Goal: Task Accomplishment & Management: Use online tool/utility

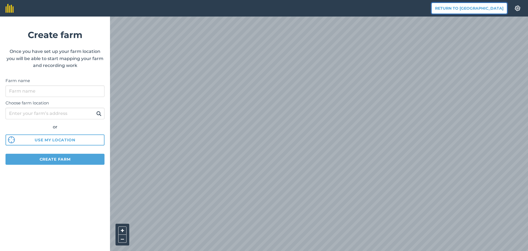
click at [471, 8] on button "Return to [GEOGRAPHIC_DATA]" at bounding box center [470, 8] width 76 height 11
click at [468, 8] on font "Vissza az Agreenához" at bounding box center [478, 8] width 51 height 5
click at [466, 8] on font "Vissza az Agreenához" at bounding box center [478, 8] width 51 height 5
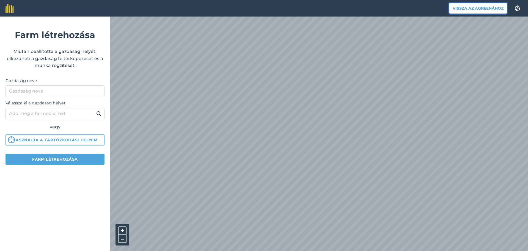
click at [466, 8] on font "Vissza az Agreenához" at bounding box center [478, 8] width 51 height 5
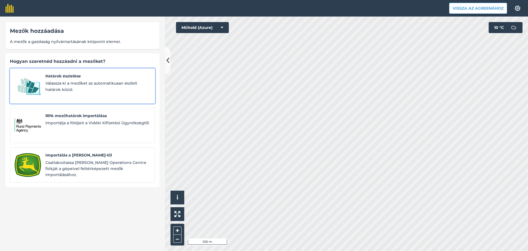
click at [49, 75] on font "Határok észlelése" at bounding box center [62, 75] width 35 height 5
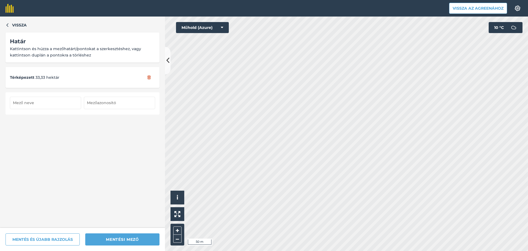
click at [47, 100] on input "text" at bounding box center [45, 103] width 71 height 12
type input "Karcag 12. 33 ha"
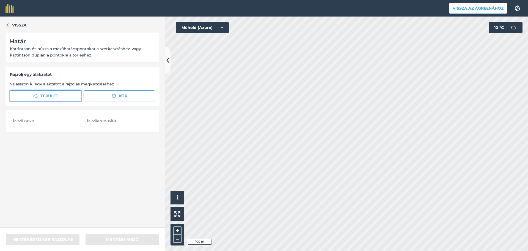
click at [45, 98] on span "Terület" at bounding box center [49, 96] width 18 height 6
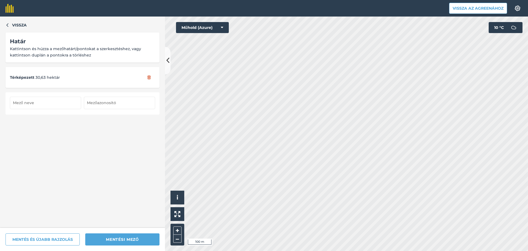
drag, startPoint x: 54, startPoint y: 103, endPoint x: 58, endPoint y: 100, distance: 5.1
click at [55, 102] on input "text" at bounding box center [45, 103] width 71 height 12
type input "Karcag 16"
click at [316, 250] on html "Vissza az Agreenához Beállítások Térképnyomtatás nem elérhető az ingyenes csoma…" at bounding box center [264, 125] width 528 height 251
click at [295, 250] on html "Vissza az Agreenához Beállítások Térképnyomtatás nem elérhető az ingyenes csoma…" at bounding box center [264, 125] width 528 height 251
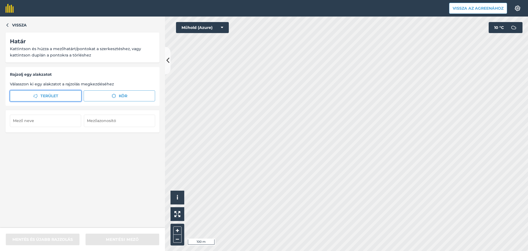
click at [71, 94] on button "Terület" at bounding box center [46, 95] width 72 height 11
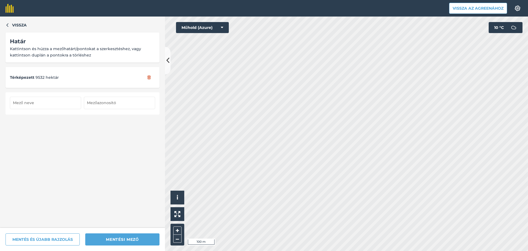
click at [44, 103] on input "text" at bounding box center [45, 103] width 71 height 12
type input "Karcag 9"
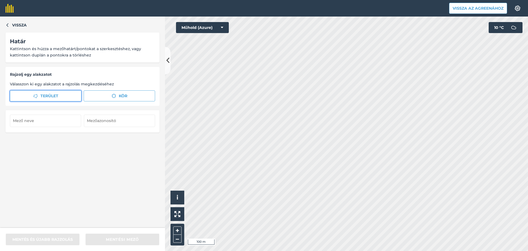
click at [28, 93] on button "Terület" at bounding box center [46, 95] width 72 height 11
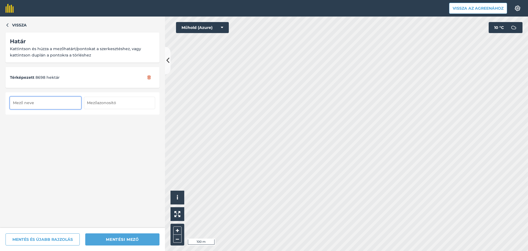
drag, startPoint x: 52, startPoint y: 106, endPoint x: 61, endPoint y: 109, distance: 9.8
click at [52, 106] on input "text" at bounding box center [45, 103] width 71 height 12
type input "Karcag 11"
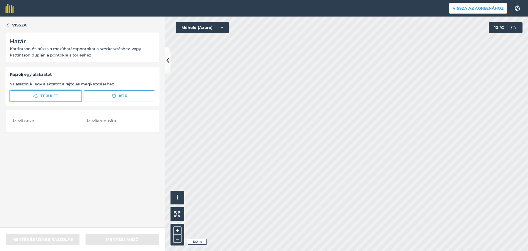
click at [45, 93] on span "Terület" at bounding box center [49, 96] width 18 height 6
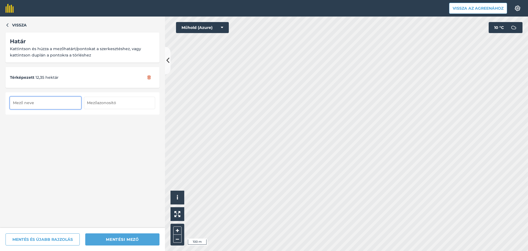
click at [49, 108] on input "text" at bounding box center [45, 103] width 71 height 12
type input "Karcag 15"
drag, startPoint x: 90, startPoint y: 145, endPoint x: 113, endPoint y: 141, distance: 24.0
click at [91, 143] on div "Vissza Határ Kattintson és húzza a mezőhatárt/pontokat a szerkesztéshez, vagy k…" at bounding box center [82, 122] width 165 height 211
click at [334, 9] on div "Vissza az Agreenához Beállítások Térképnyomtatás nem elérhető az ingyenes csoma…" at bounding box center [264, 125] width 528 height 251
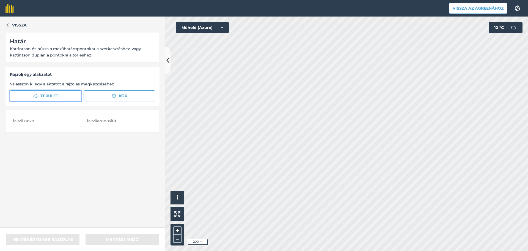
click at [59, 95] on button "Terület" at bounding box center [46, 95] width 72 height 11
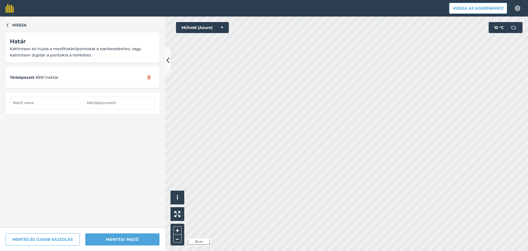
click at [363, 8] on div "Vissza az Agreenához Beállítások Térképnyomtatás nem elérhető az ingyenes csoma…" at bounding box center [264, 125] width 528 height 251
click at [46, 105] on input "text" at bounding box center [45, 103] width 71 height 12
type input "Karcag 10"
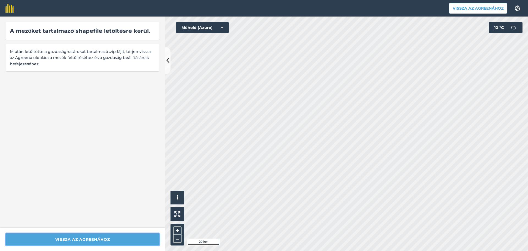
click at [64, 242] on font "Vissza az Agreenához" at bounding box center [82, 239] width 55 height 6
